Goal: Information Seeking & Learning: Learn about a topic

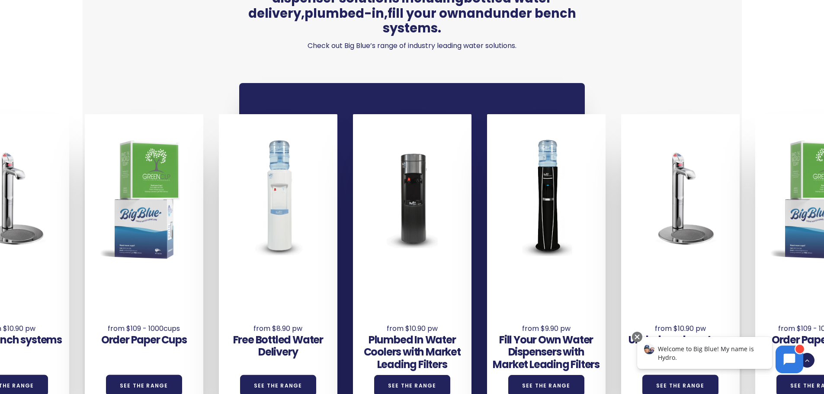
scroll to position [605, 0]
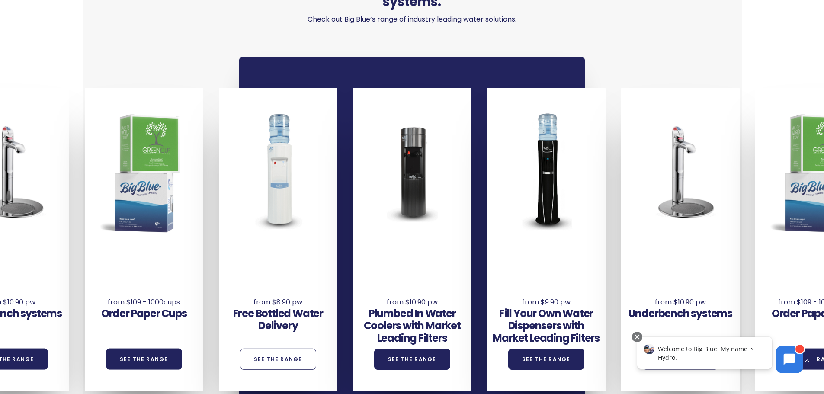
click at [277, 349] on link "See the Range" at bounding box center [278, 359] width 76 height 21
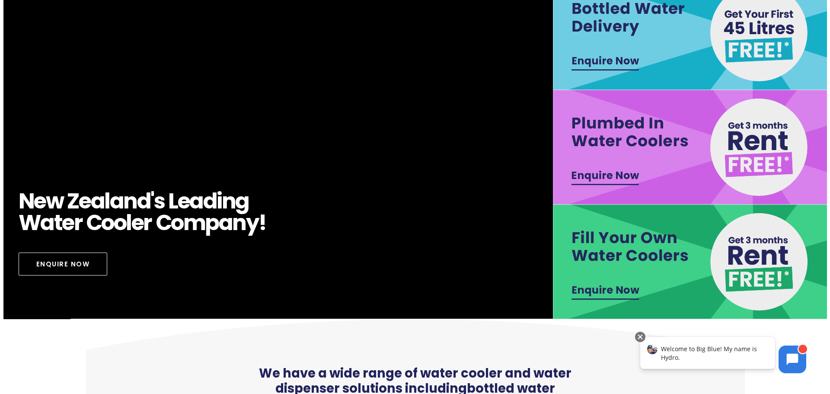
scroll to position [173, 0]
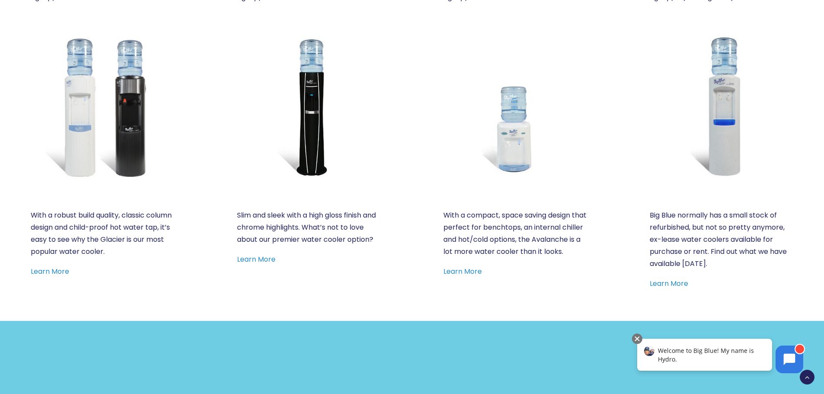
scroll to position [519, 0]
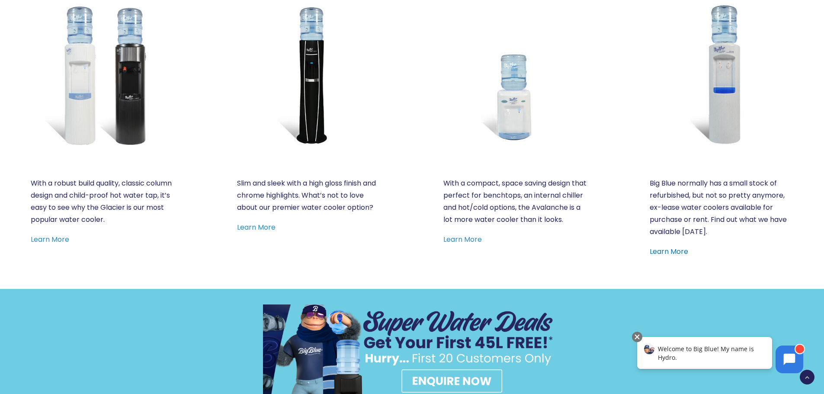
click at [665, 252] on link "Learn More" at bounding box center [669, 252] width 38 height 10
